Goal: Information Seeking & Learning: Learn about a topic

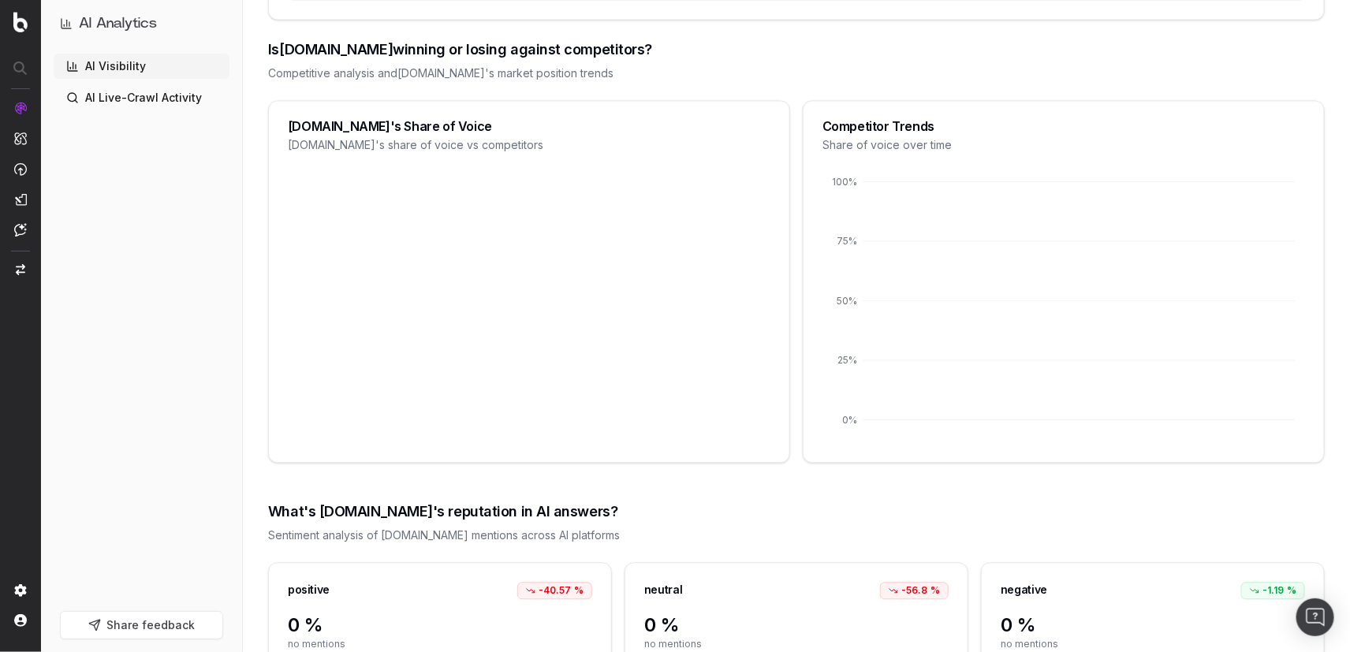
scroll to position [1478, 0]
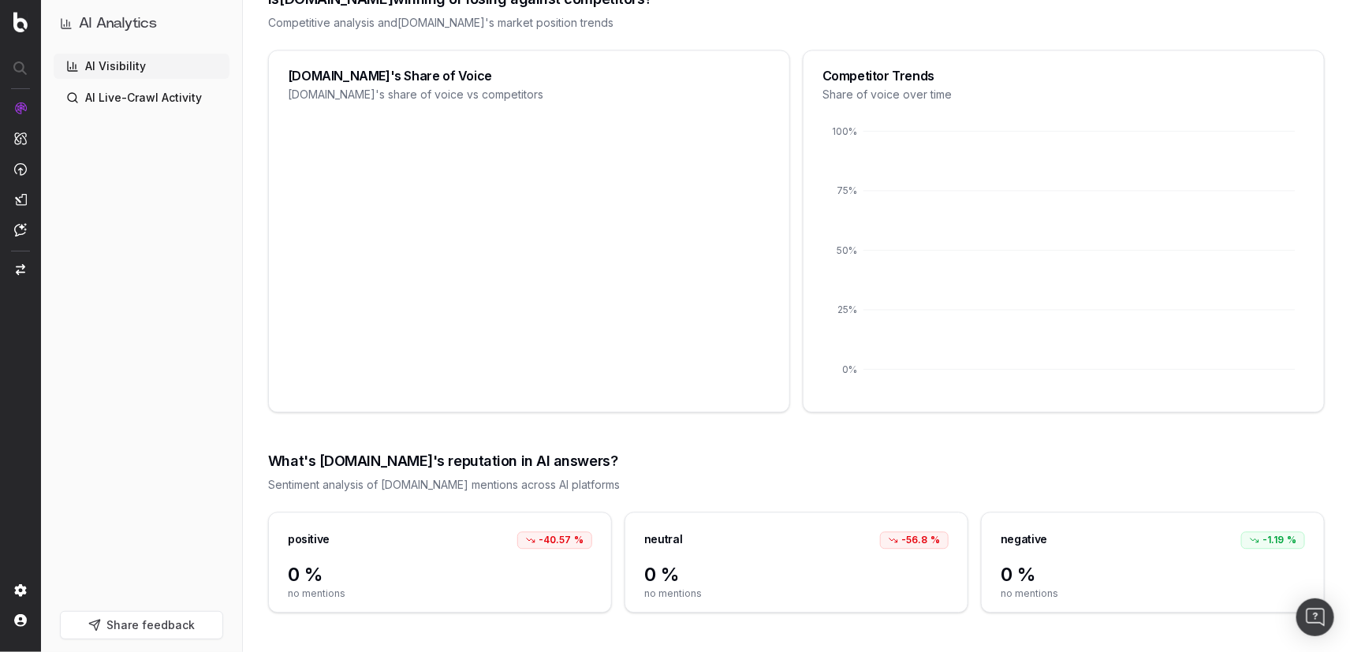
click at [467, 465] on div "What's [DOMAIN_NAME]'s reputation in AI answers?" at bounding box center [796, 461] width 1056 height 22
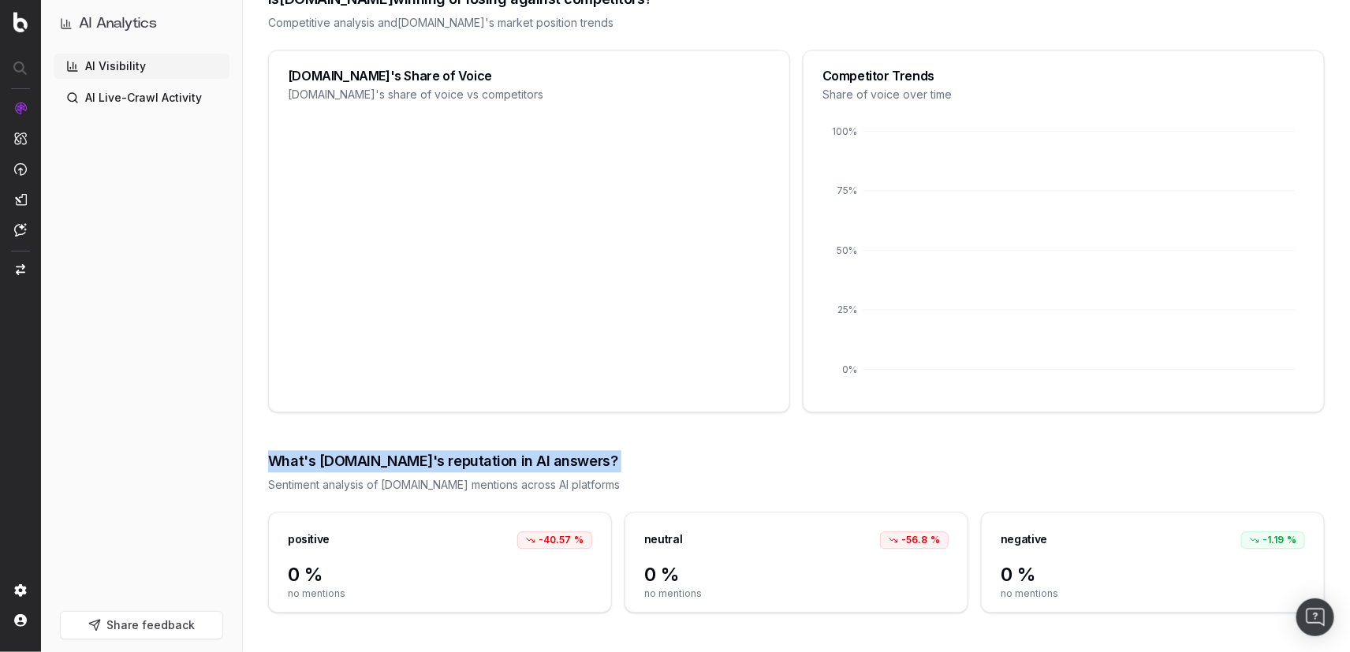
click at [467, 465] on div "What's [DOMAIN_NAME]'s reputation in AI answers?" at bounding box center [796, 461] width 1056 height 22
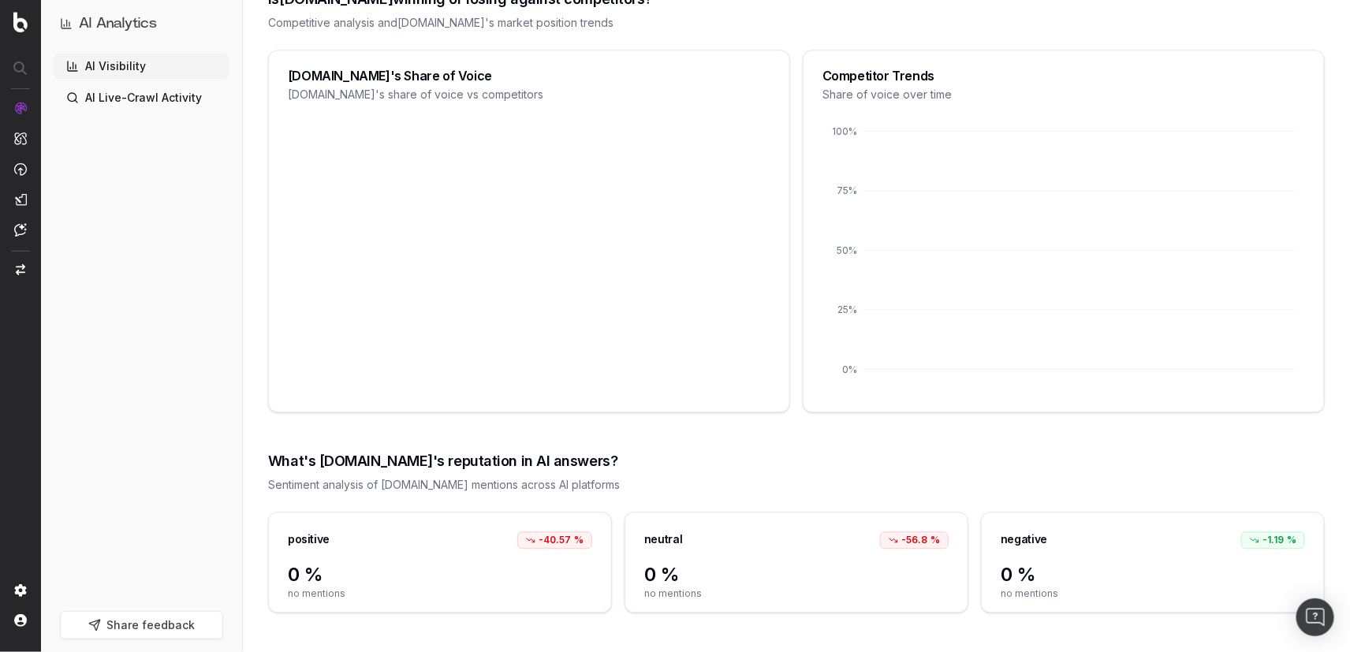
click at [497, 485] on div "Sentiment analysis of [DOMAIN_NAME] mentions across AI platforms" at bounding box center [796, 485] width 1056 height 16
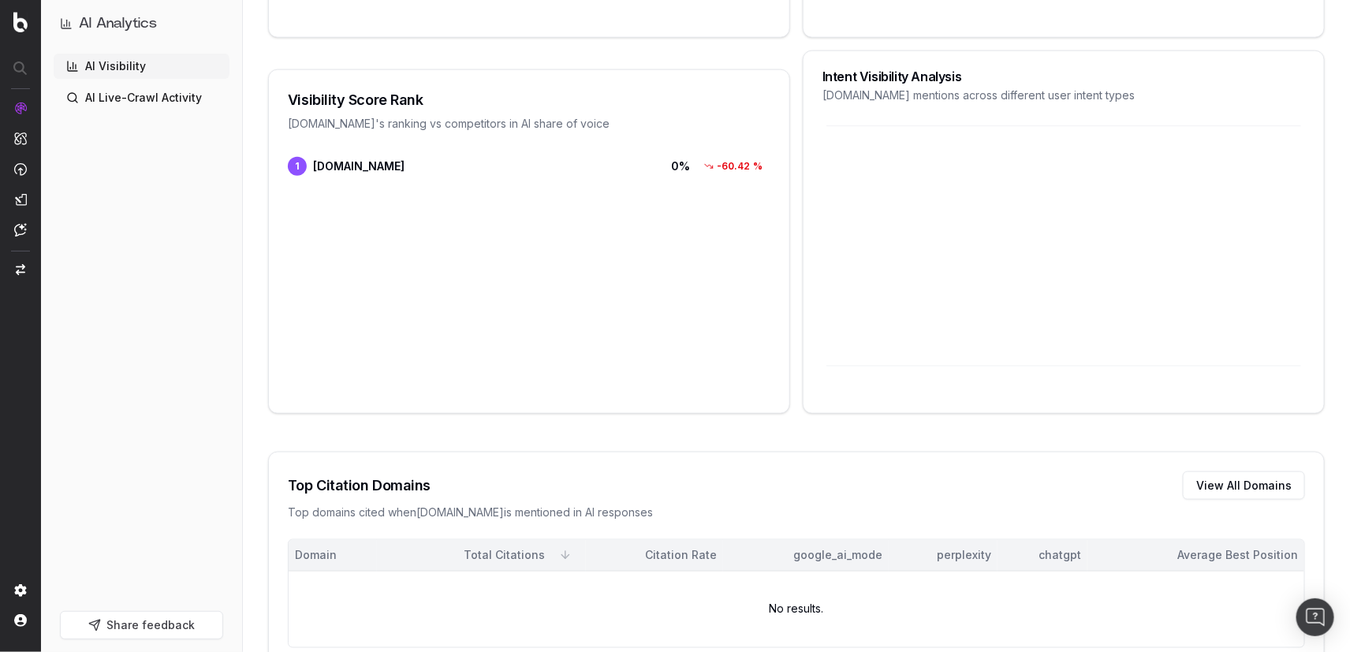
scroll to position [951, 0]
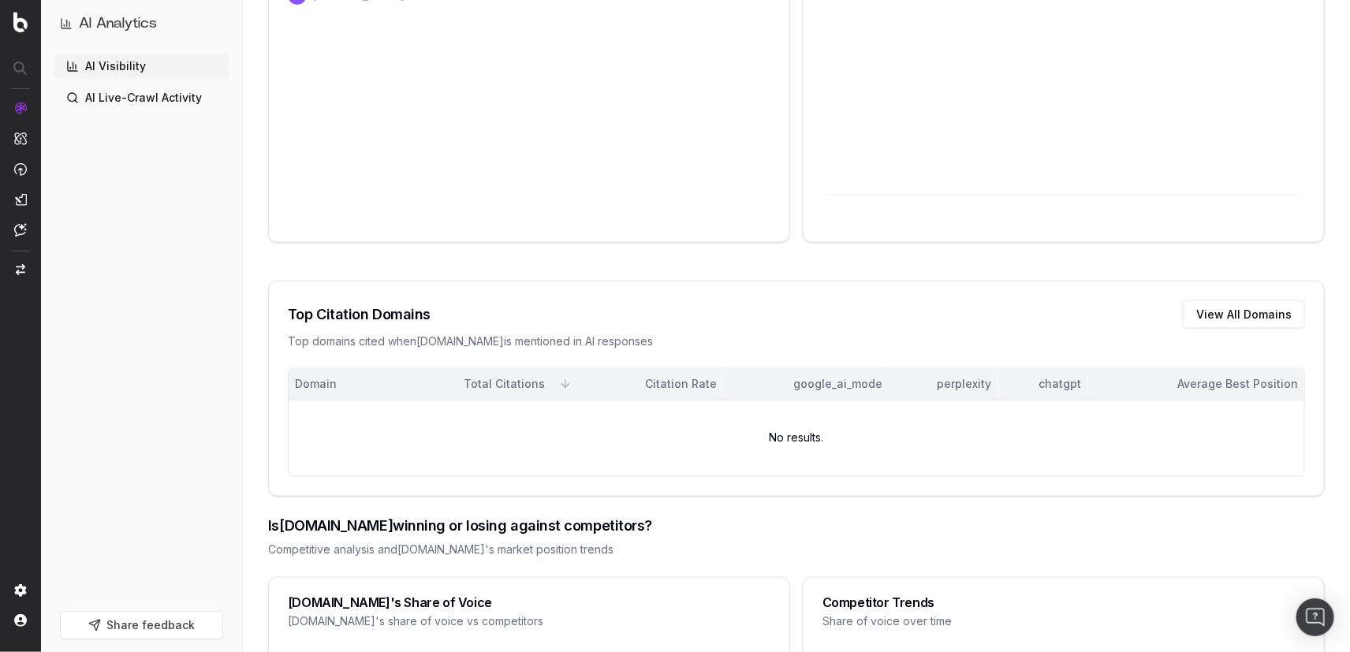
click at [165, 83] on ul "AI Visibility AI Live-Crawl Activity" at bounding box center [142, 82] width 176 height 57
click at [165, 87] on link "AI Live-Crawl Activity" at bounding box center [142, 97] width 176 height 25
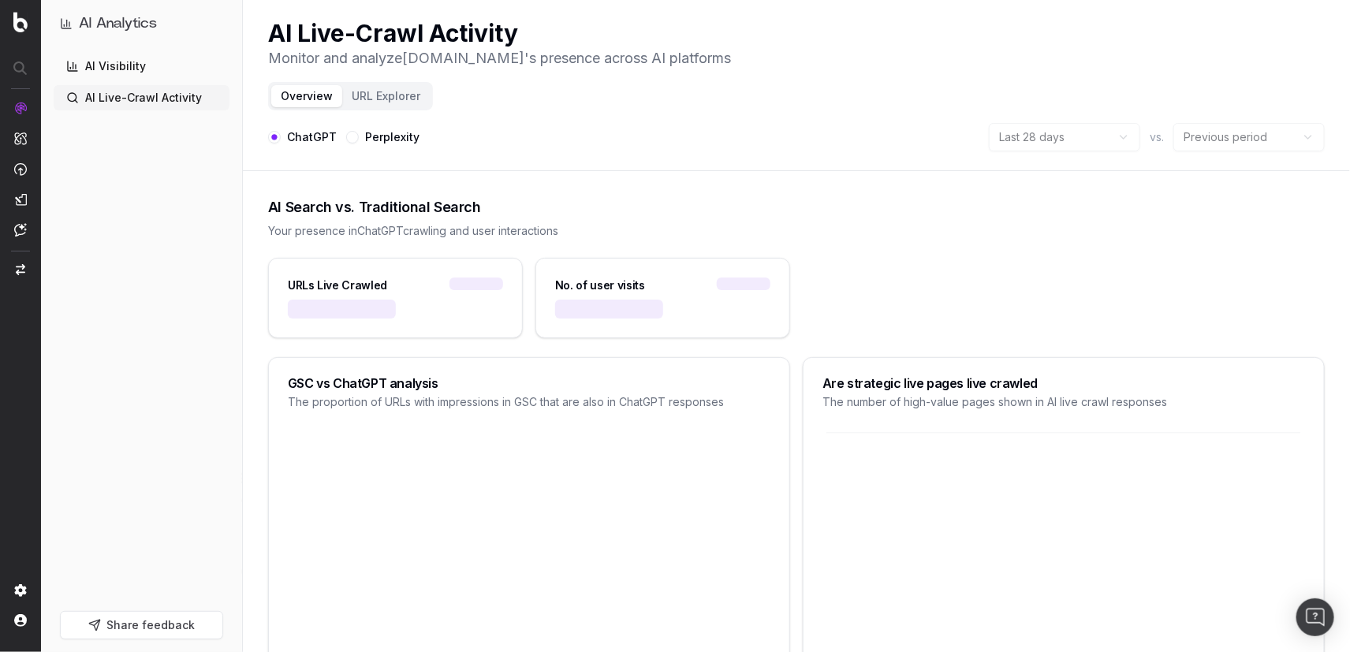
click at [165, 69] on link "AI Visibility" at bounding box center [142, 66] width 176 height 25
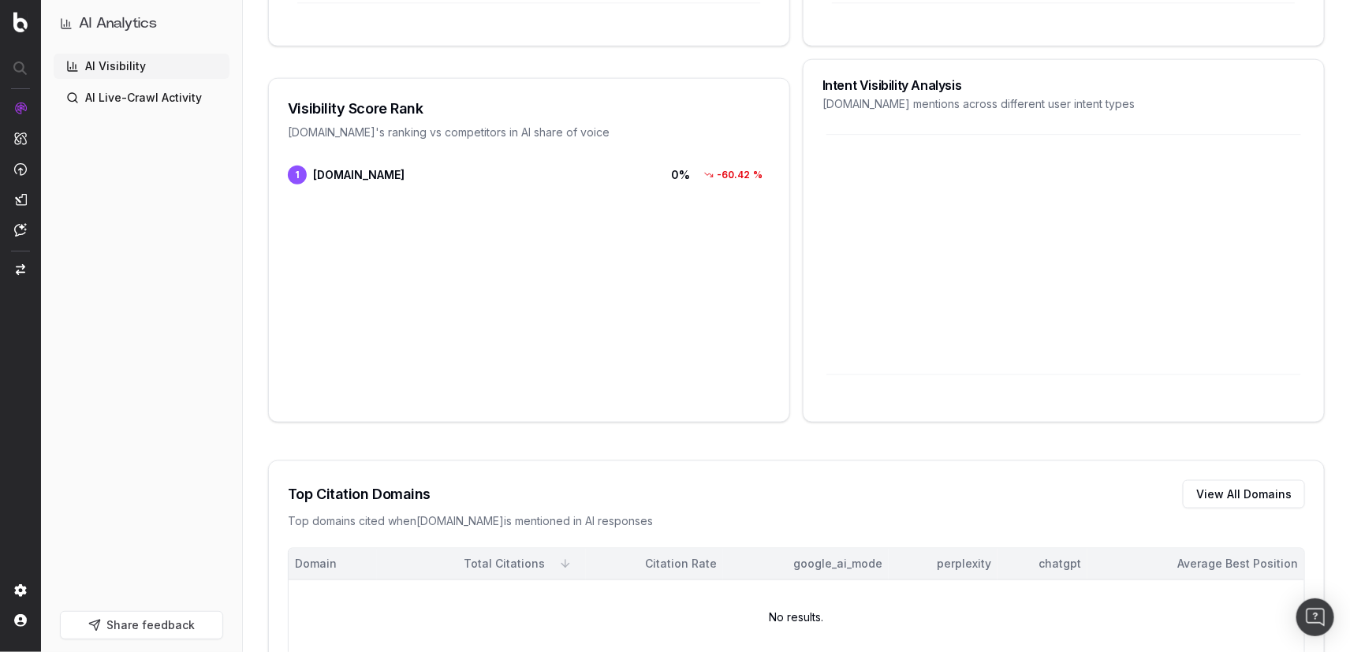
scroll to position [787, 0]
